Goal: Transaction & Acquisition: Obtain resource

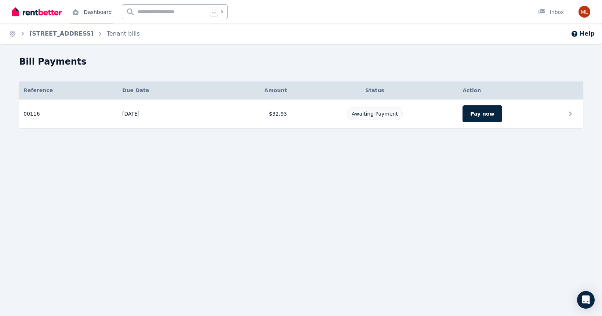
click at [112, 16] on link "Dashboard" at bounding box center [91, 11] width 43 height 23
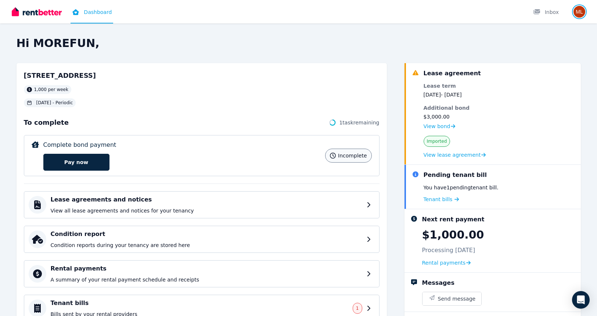
click at [576, 15] on img "button" at bounding box center [579, 12] width 12 height 12
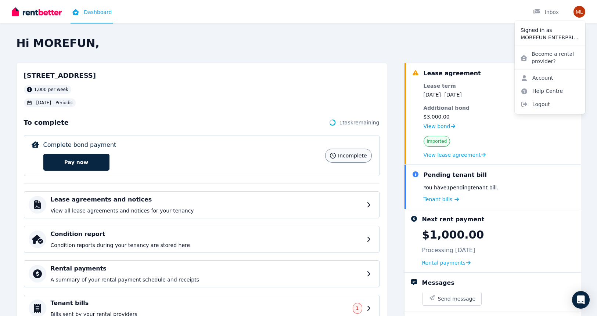
click at [435, 50] on h2 "Hi MOREFUN," at bounding box center [299, 43] width 564 height 13
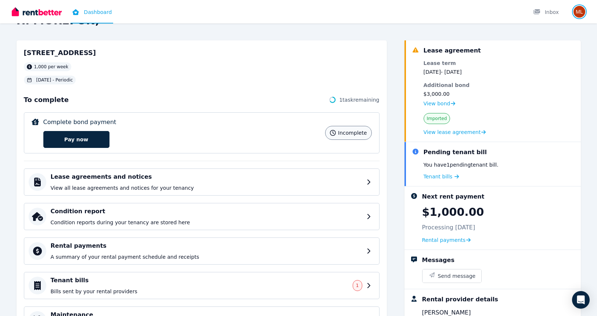
scroll to position [23, 0]
click at [210, 191] on p "View all lease agreements and notices for your tenancy" at bounding box center [208, 187] width 314 height 7
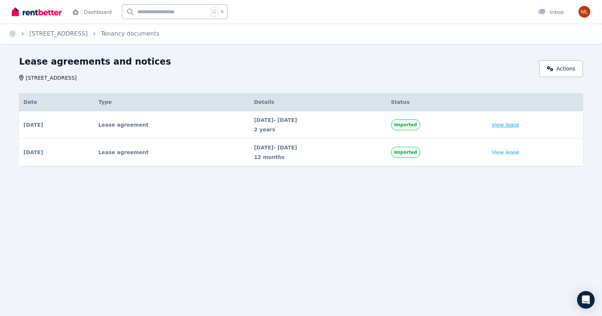
click at [520, 129] on link "View lease" at bounding box center [506, 124] width 28 height 7
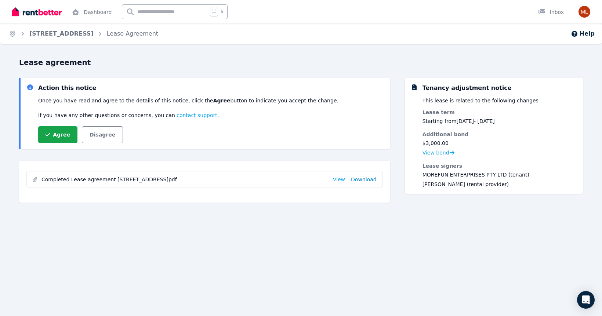
click at [356, 183] on link "Download" at bounding box center [364, 179] width 26 height 7
click at [24, 36] on icon "Breadcrumb" at bounding box center [23, 34] width 2 height 4
click at [107, 16] on link "Dashboard" at bounding box center [91, 11] width 43 height 23
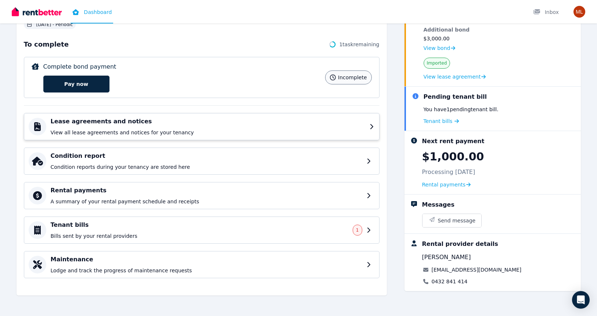
scroll to position [176, 0]
